Goal: Transaction & Acquisition: Purchase product/service

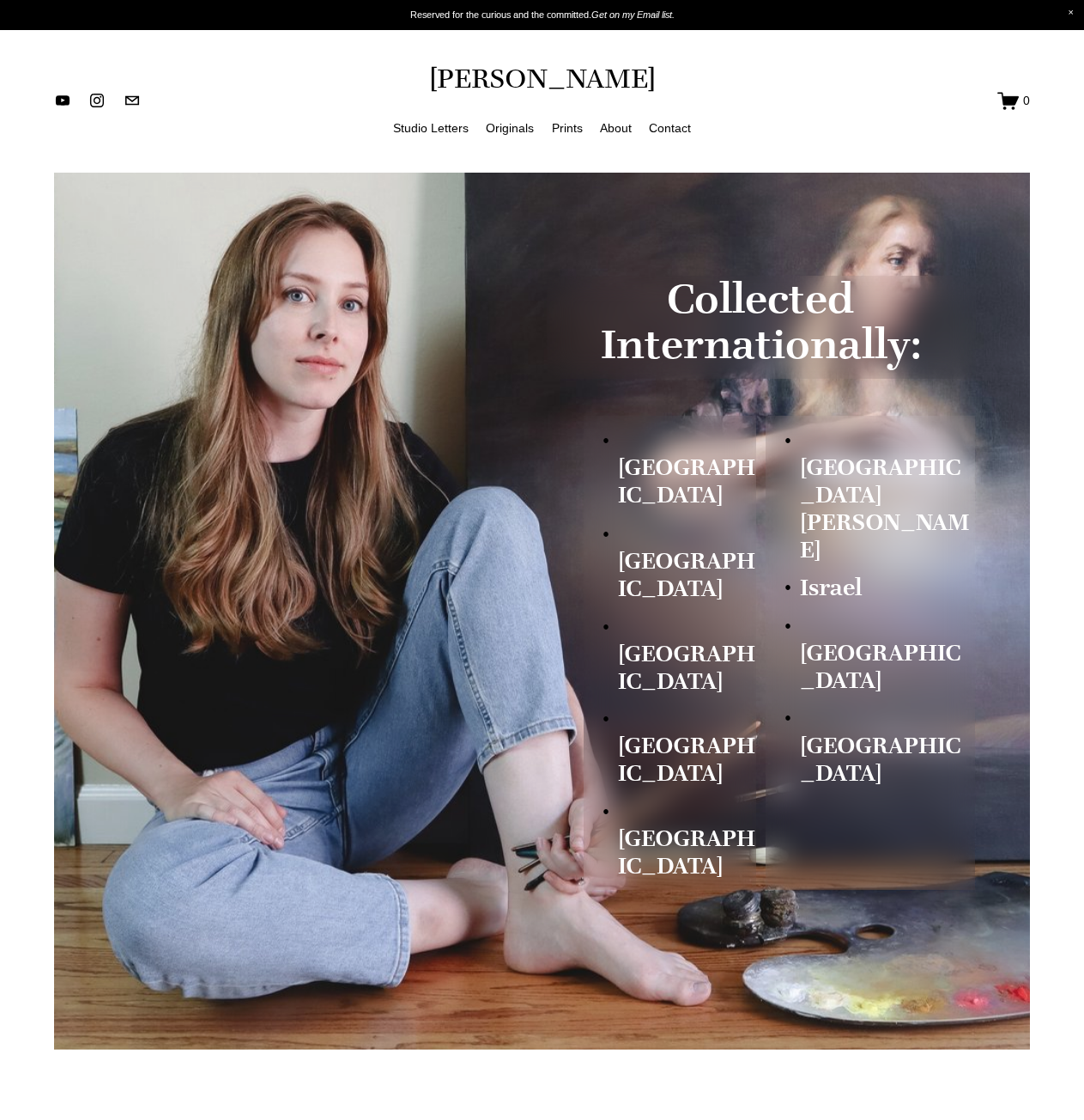
click at [576, 128] on link "Prints" at bounding box center [567, 127] width 31 height 22
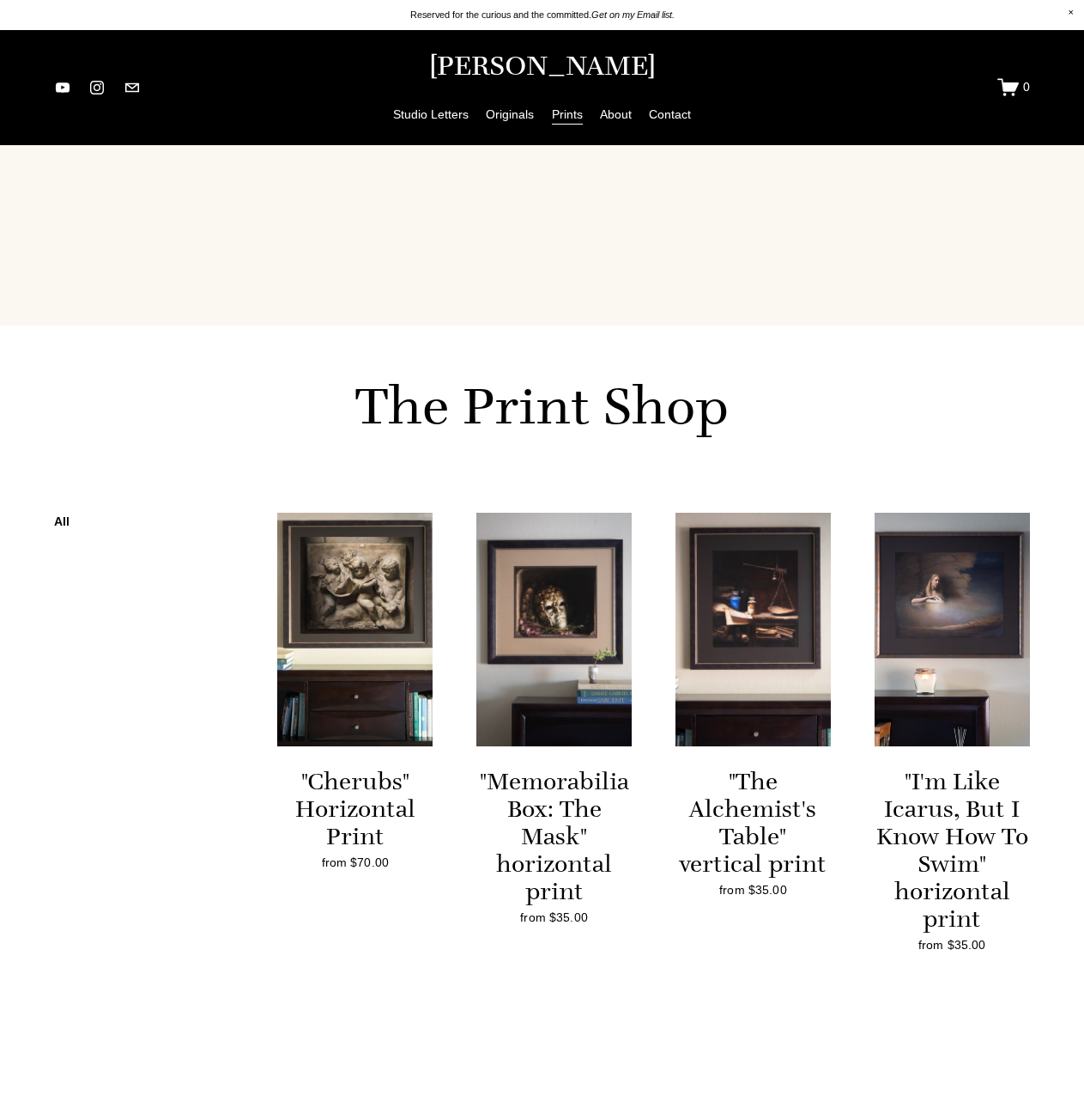
scroll to position [1202, 0]
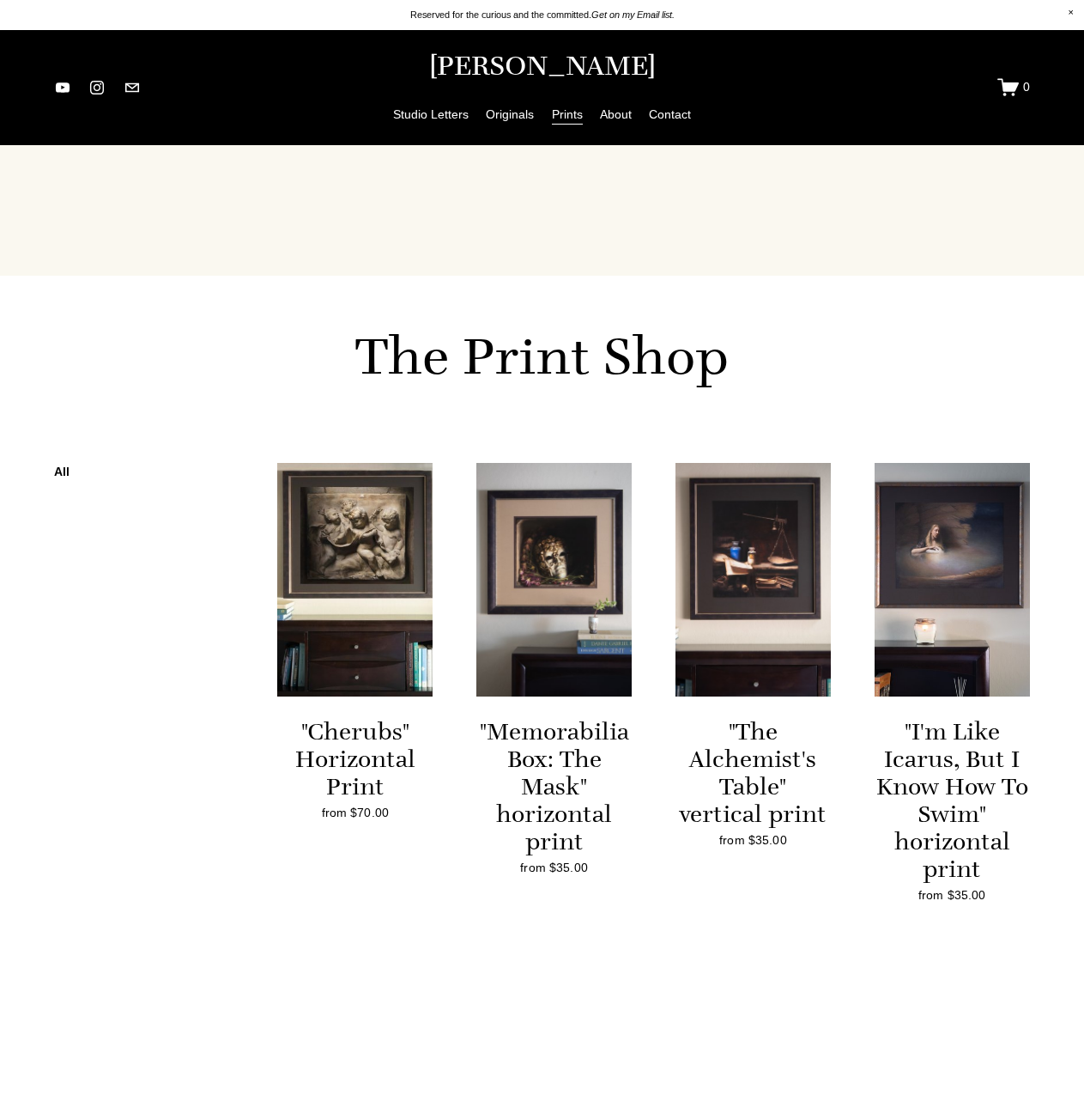
click at [572, 550] on img at bounding box center [554, 579] width 155 height 234
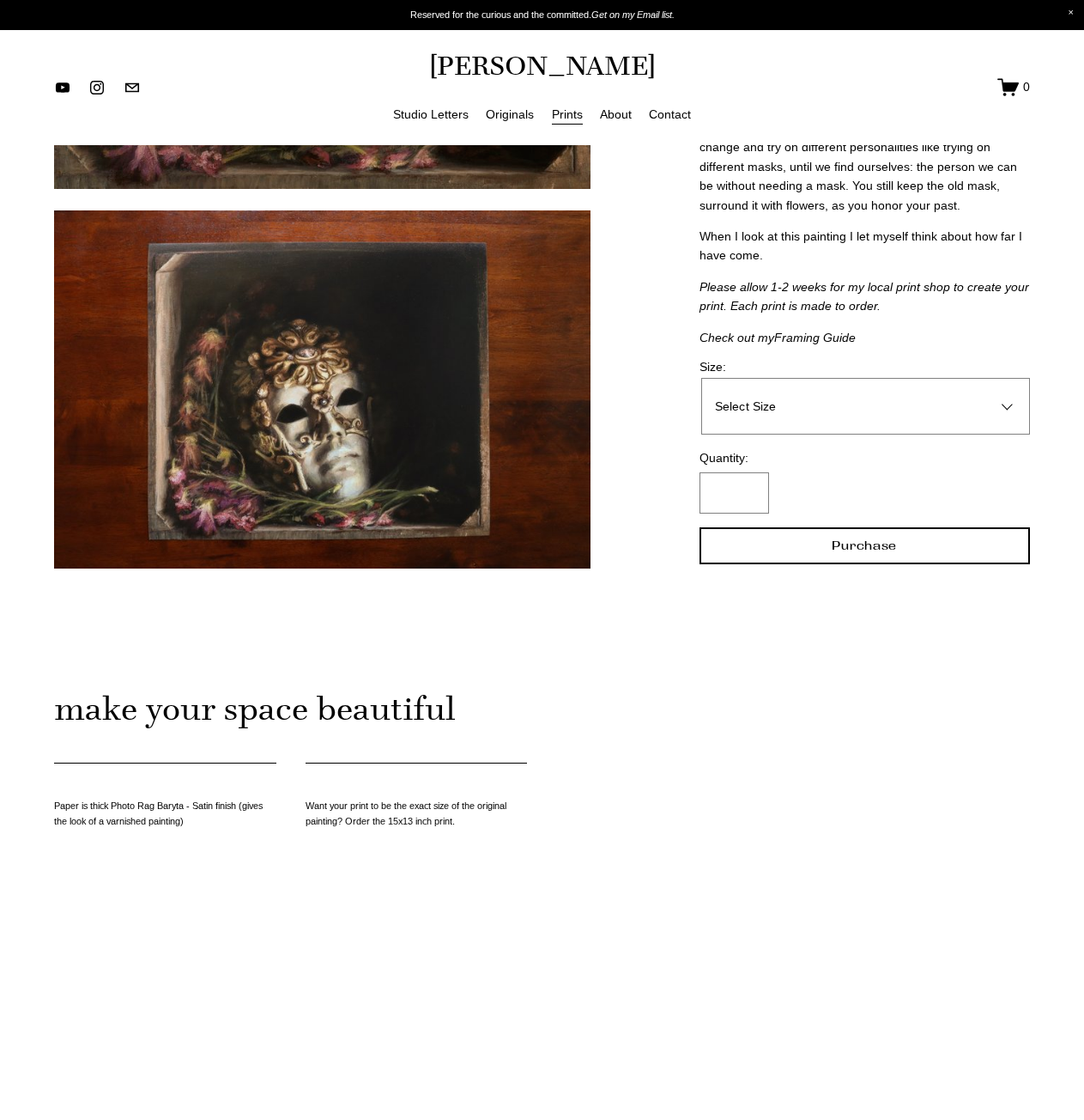
scroll to position [1116, 0]
